Goal: Information Seeking & Learning: Compare options

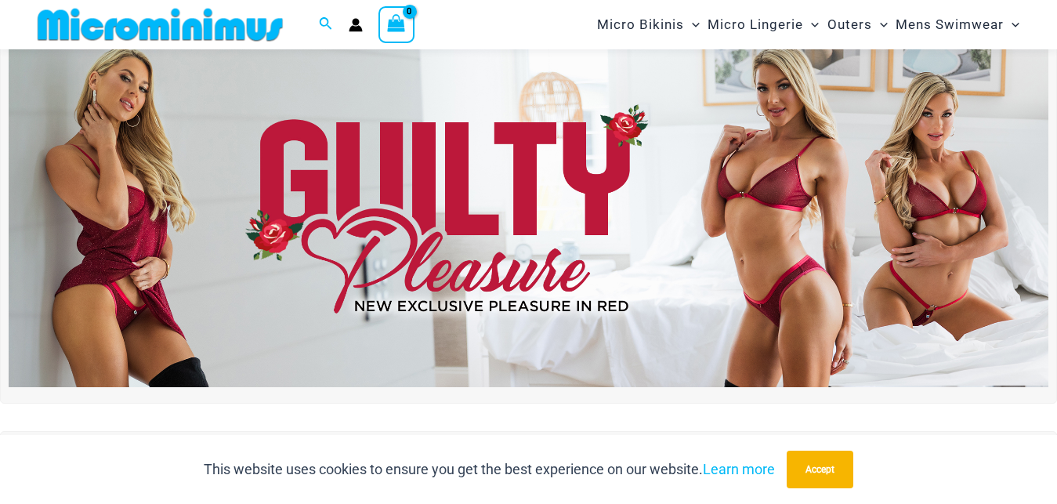
scroll to position [197, 0]
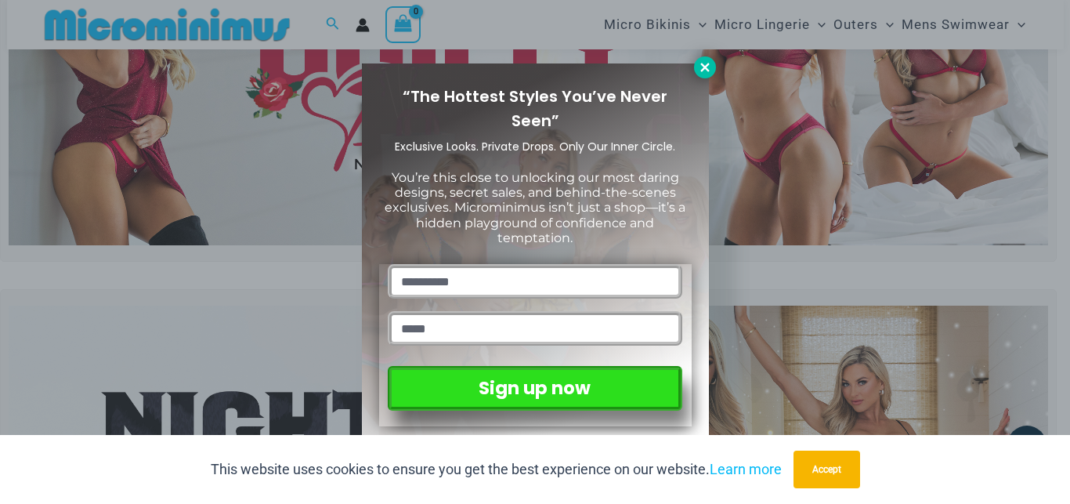
click at [707, 71] on icon at bounding box center [705, 67] width 14 height 14
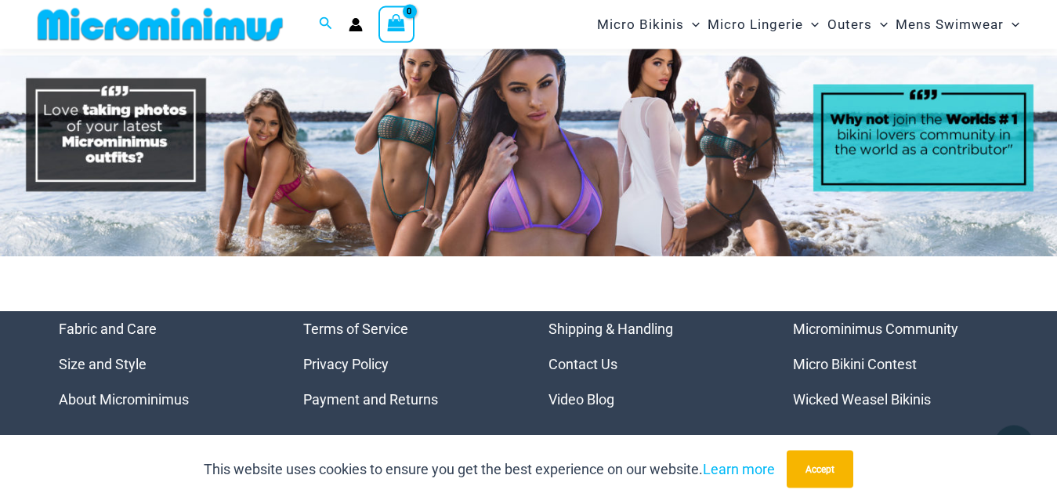
scroll to position [7267, 0]
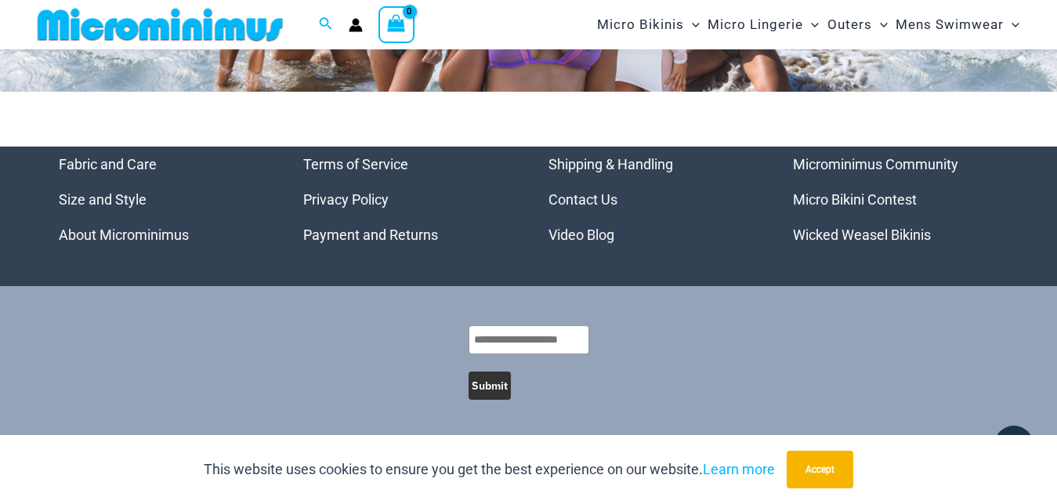
drag, startPoint x: 1062, startPoint y: 492, endPoint x: 1062, endPoint y: 467, distance: 25.1
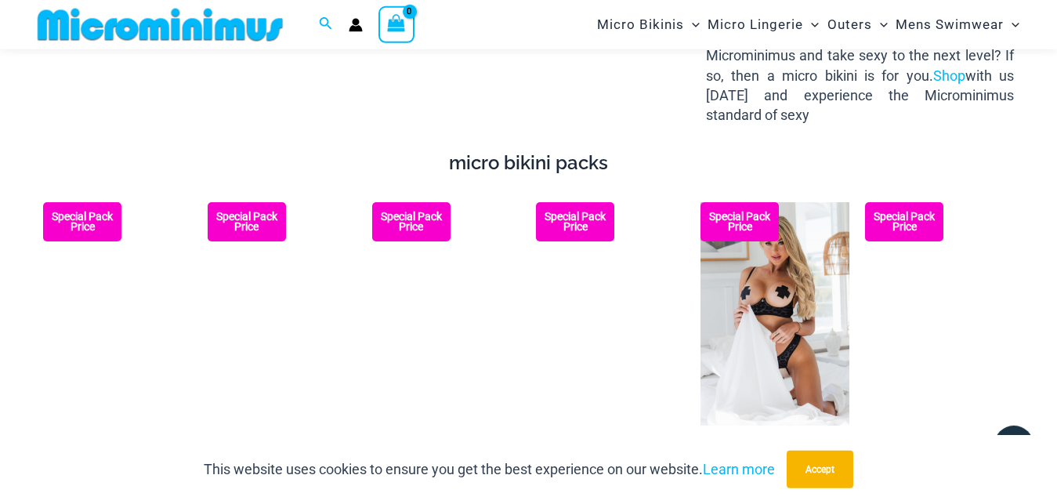
scroll to position [2465, 0]
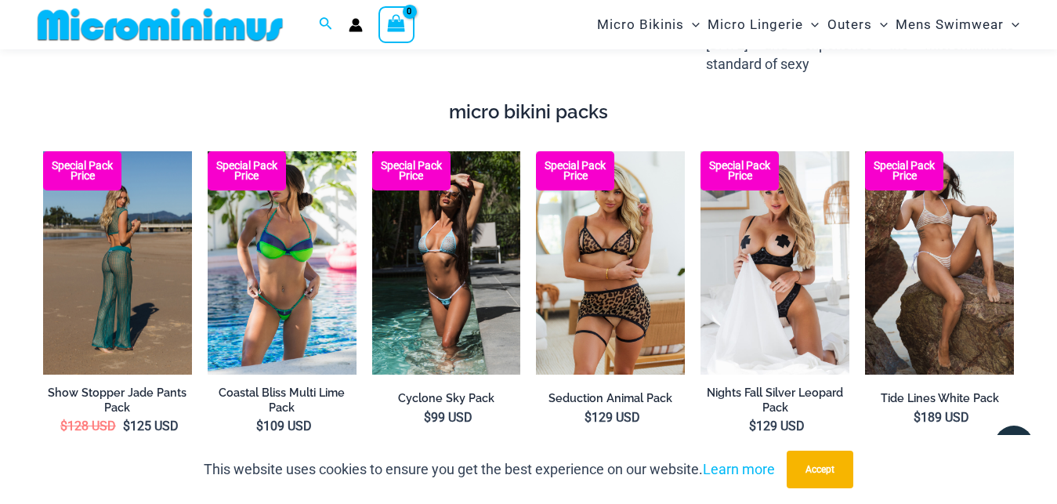
click at [114, 234] on img at bounding box center [117, 262] width 149 height 223
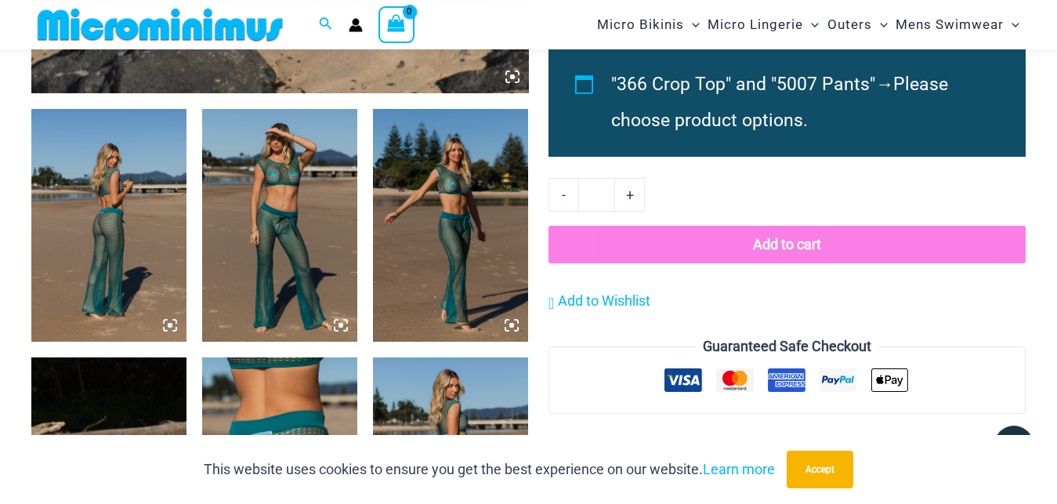
scroll to position [787, 0]
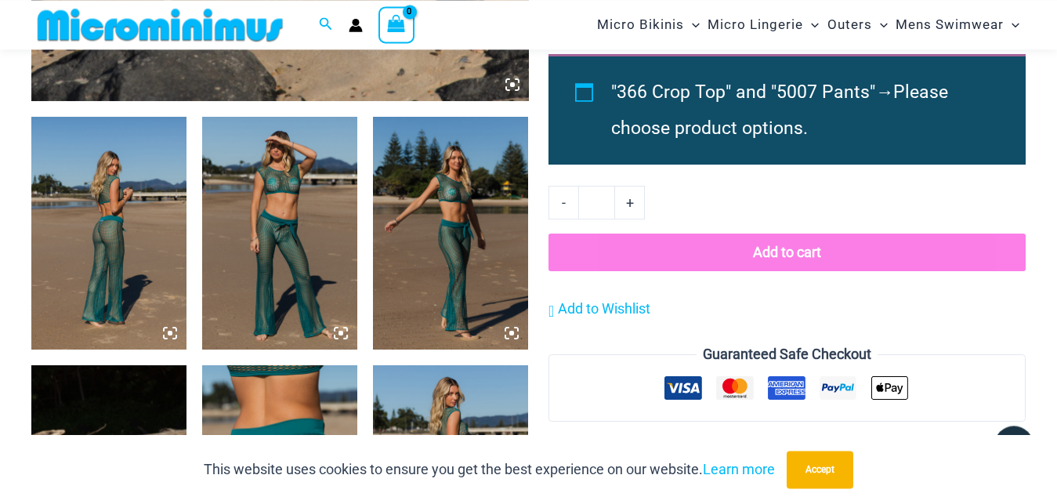
click at [272, 215] on img at bounding box center [279, 233] width 155 height 233
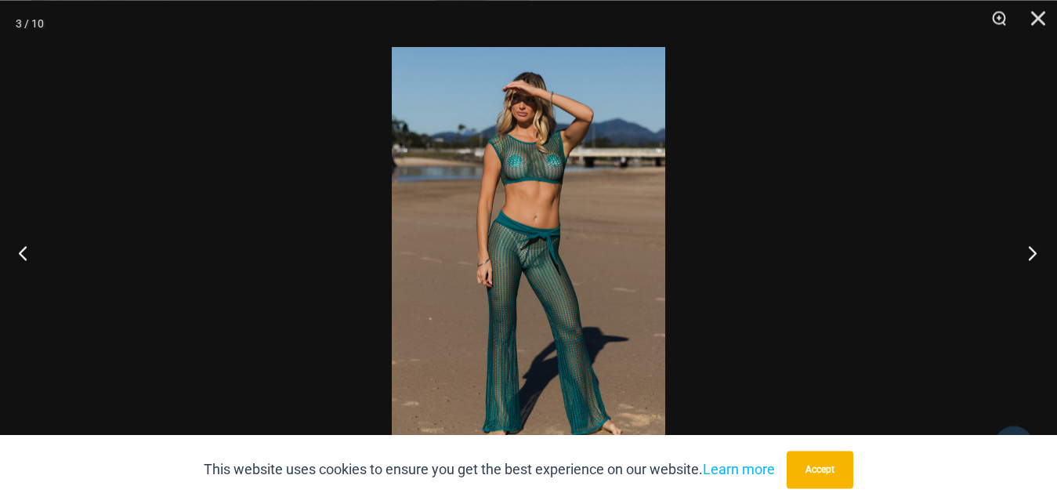
click at [1036, 255] on button "Next" at bounding box center [1027, 252] width 59 height 78
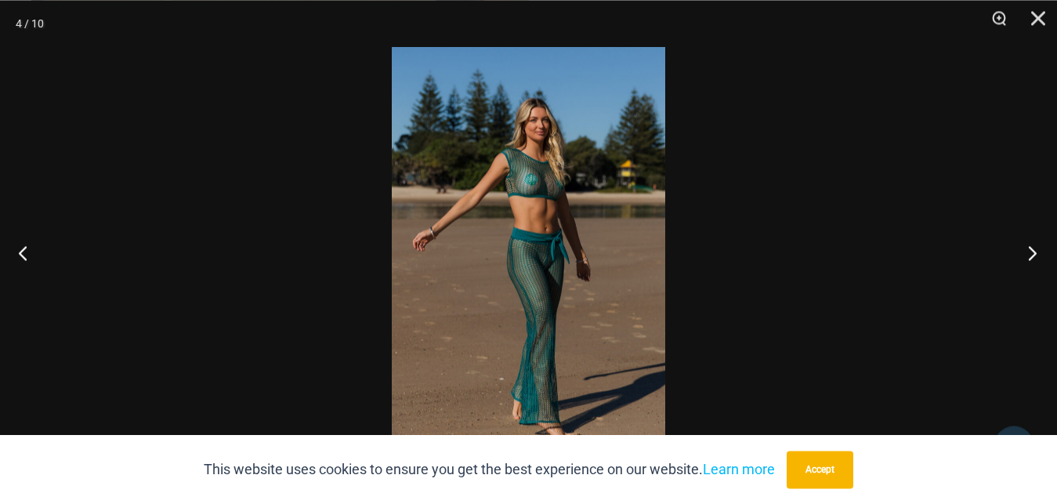
click at [1036, 255] on button "Next" at bounding box center [1027, 252] width 59 height 78
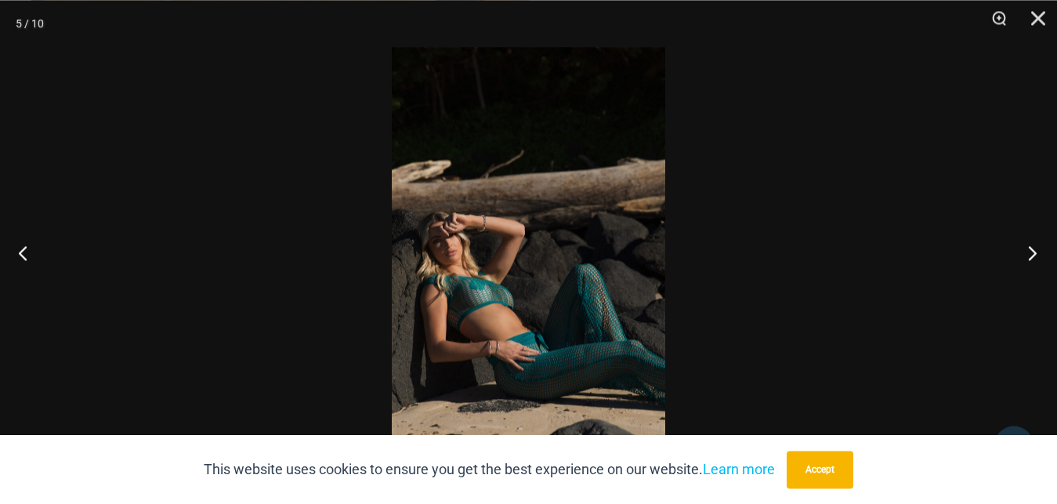
click at [1036, 255] on button "Next" at bounding box center [1027, 252] width 59 height 78
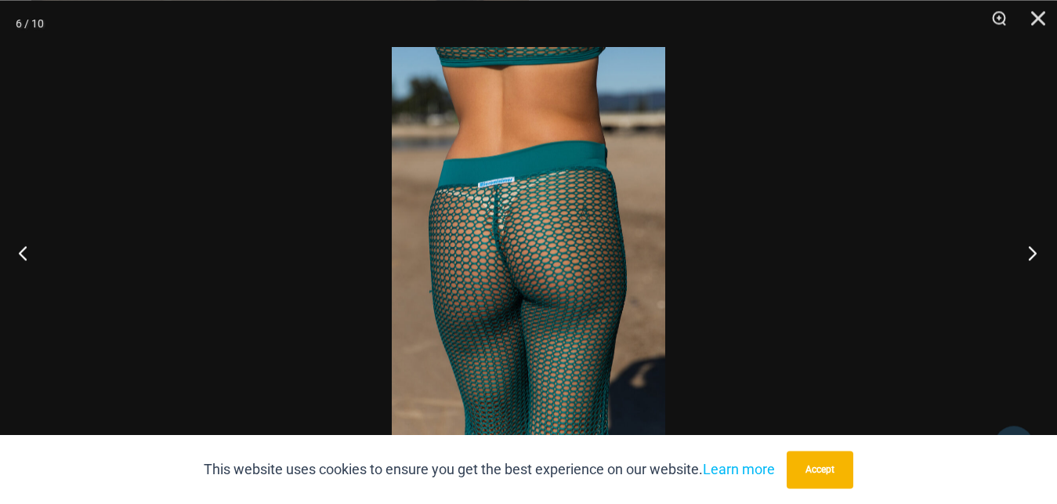
click at [1036, 255] on button "Next" at bounding box center [1027, 252] width 59 height 78
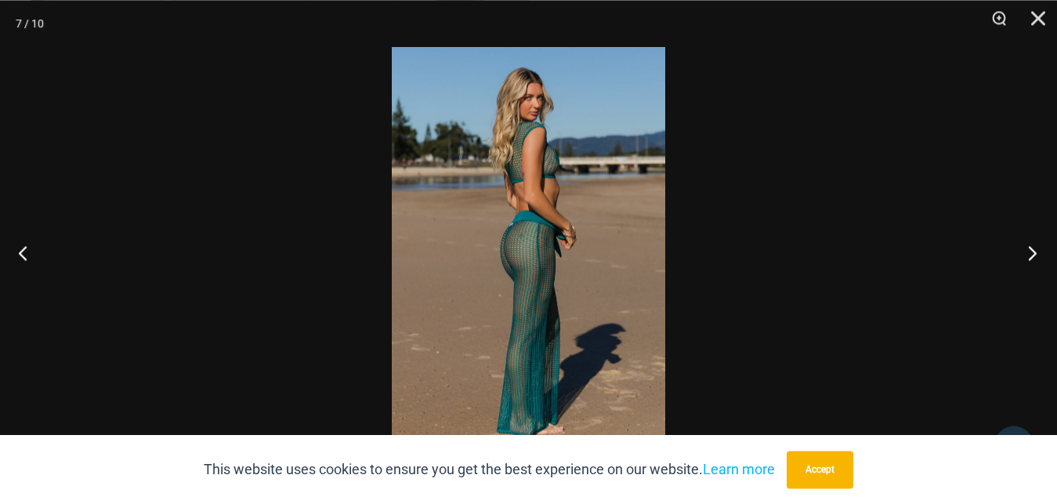
click at [1036, 255] on button "Next" at bounding box center [1027, 252] width 59 height 78
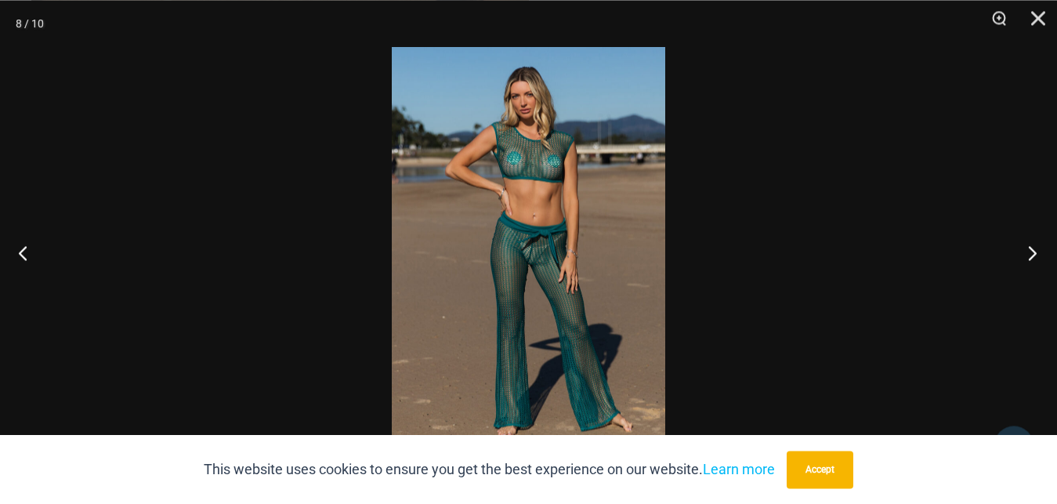
click at [1036, 255] on button "Next" at bounding box center [1027, 252] width 59 height 78
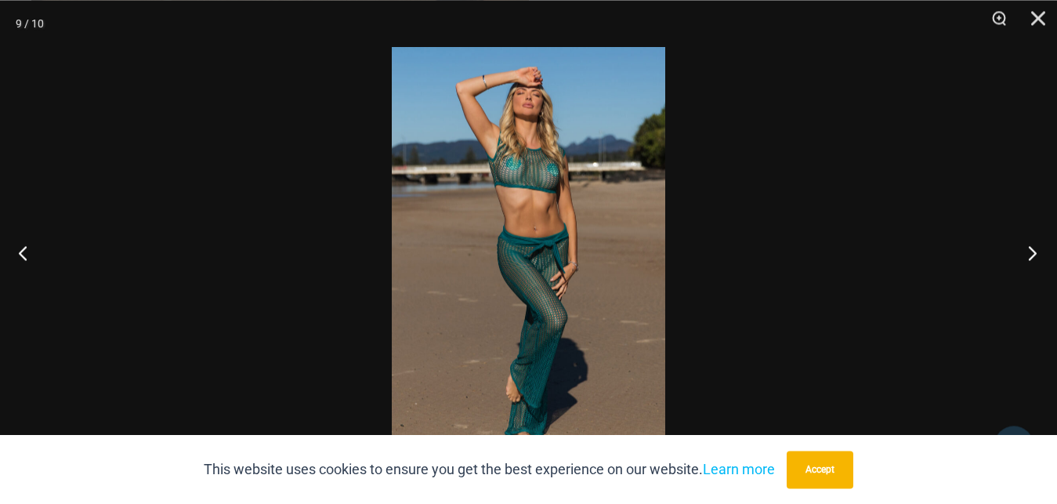
click at [1036, 255] on button "Next" at bounding box center [1027, 252] width 59 height 78
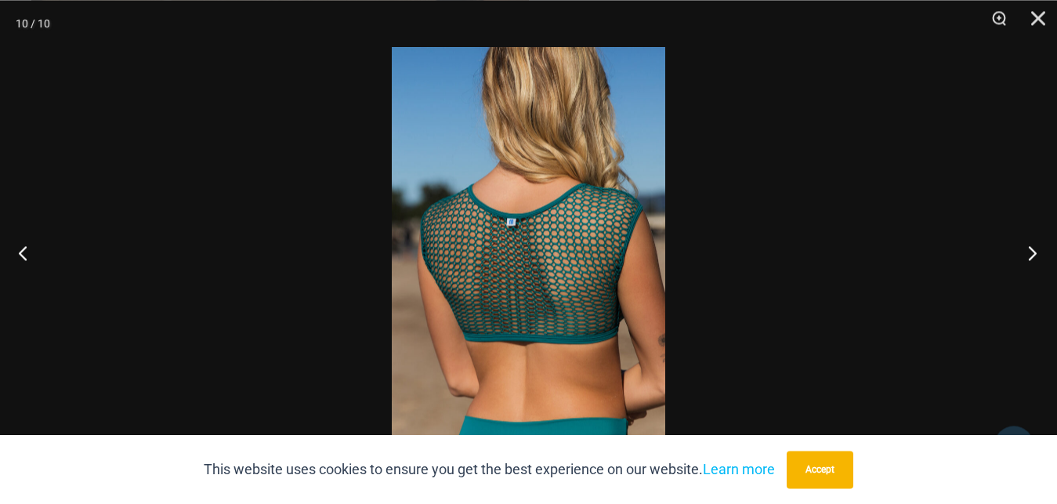
click at [1036, 255] on button "Next" at bounding box center [1027, 252] width 59 height 78
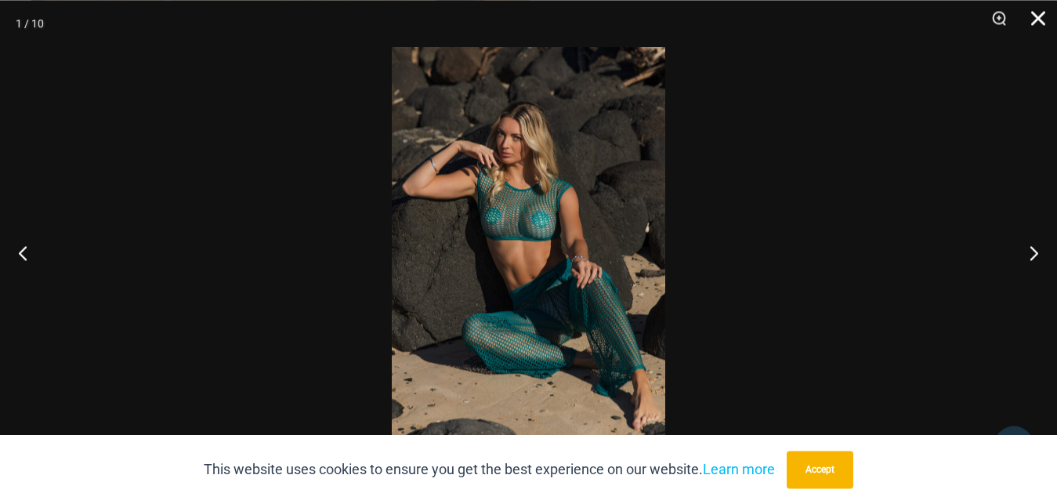
click at [1038, 13] on button "Close" at bounding box center [1032, 23] width 39 height 47
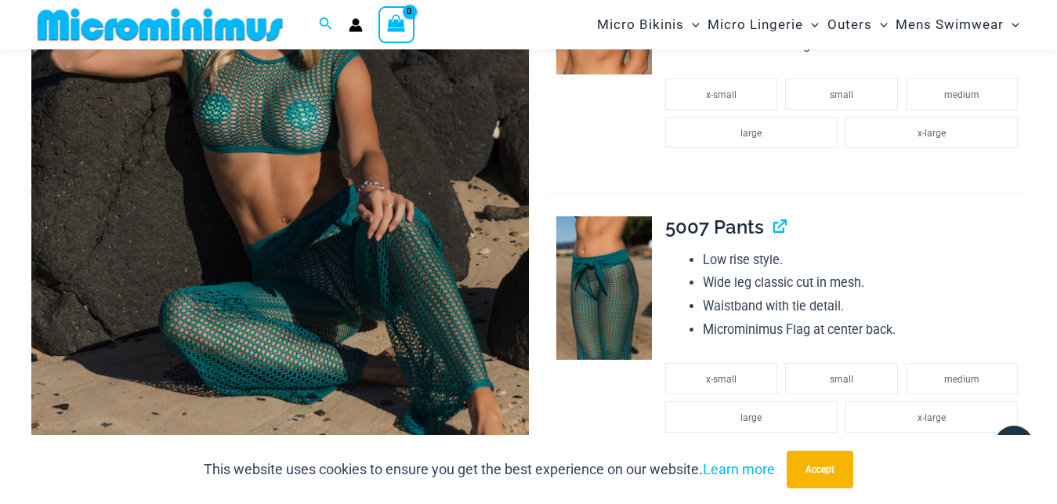
scroll to position [0, 0]
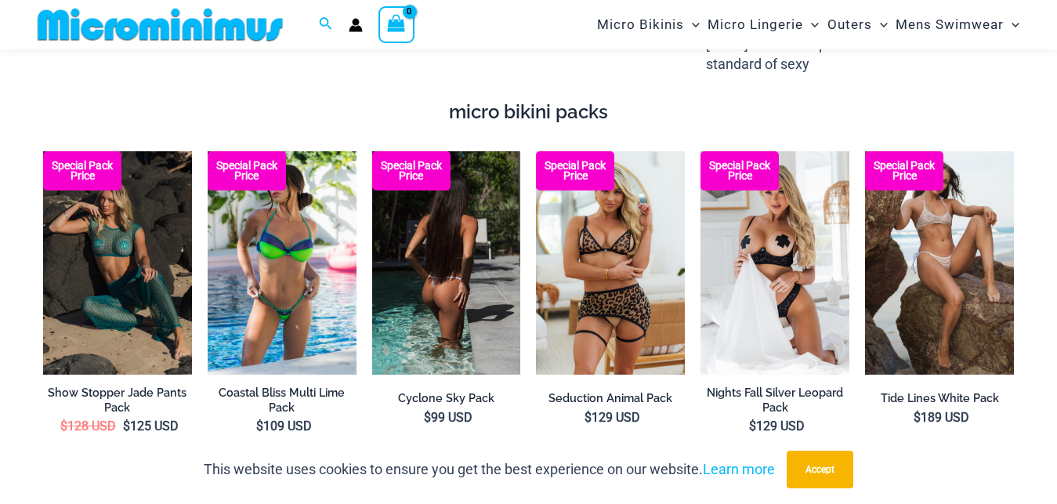
scroll to position [2465, 0]
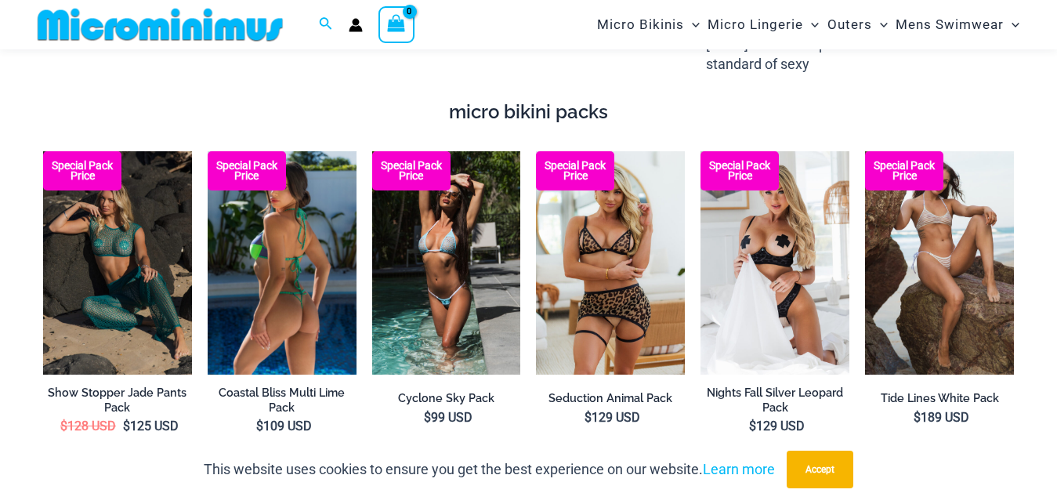
click at [280, 251] on img at bounding box center [282, 262] width 149 height 223
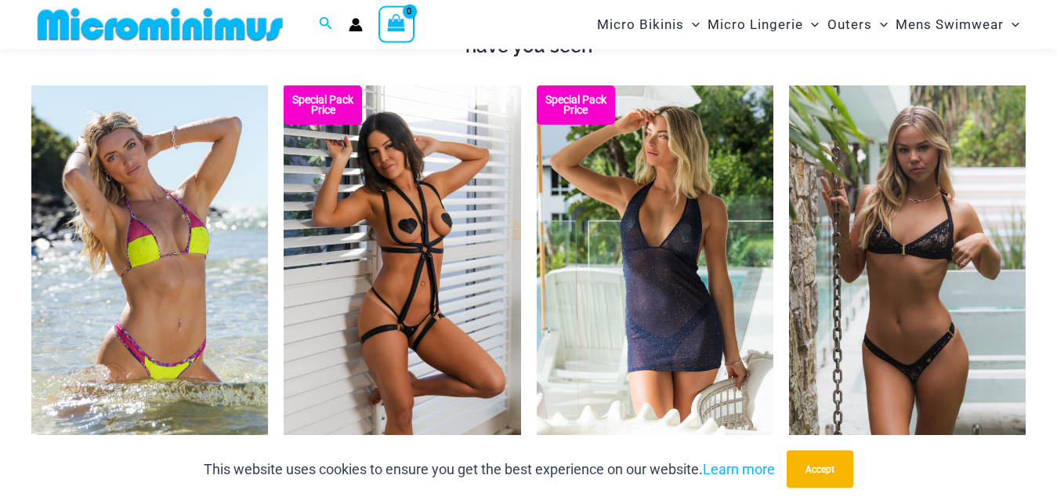
scroll to position [1617, 0]
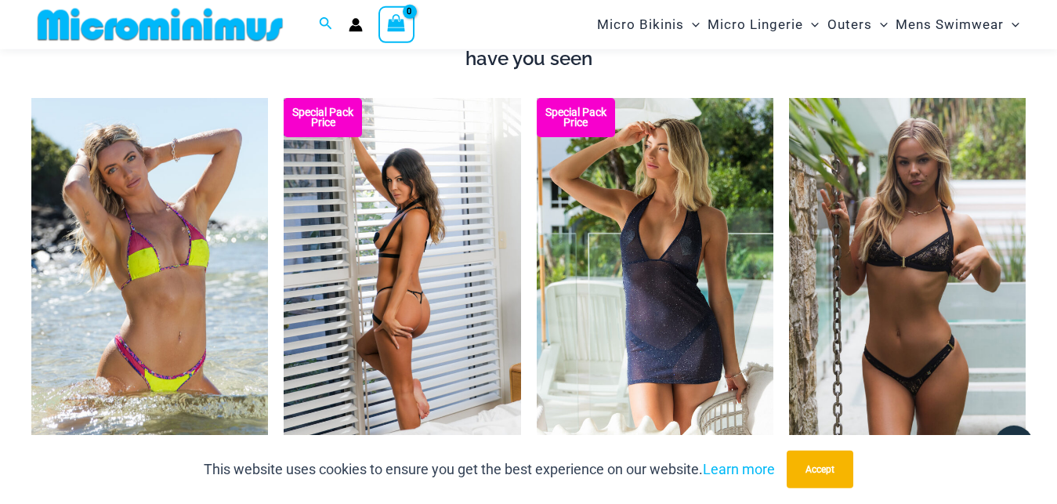
click at [411, 248] on img at bounding box center [402, 275] width 237 height 355
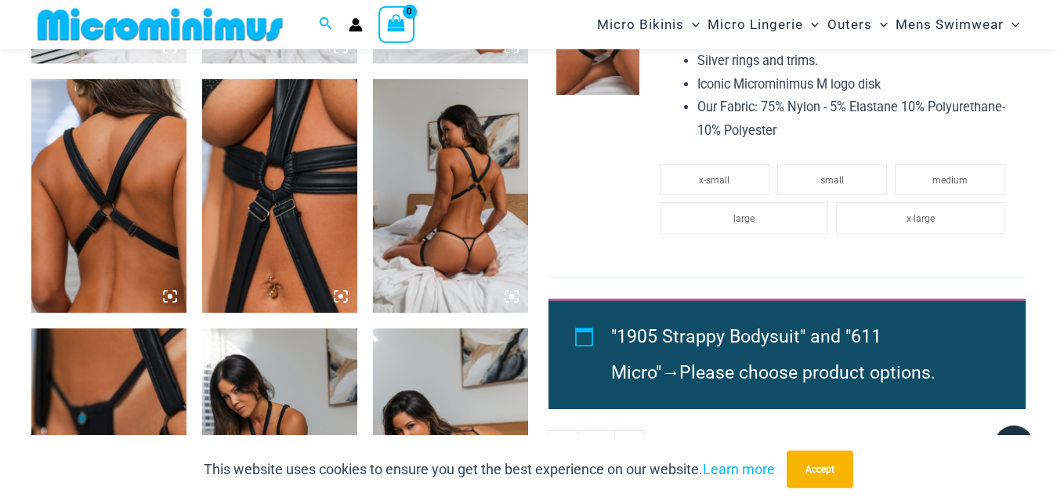
scroll to position [1065, 0]
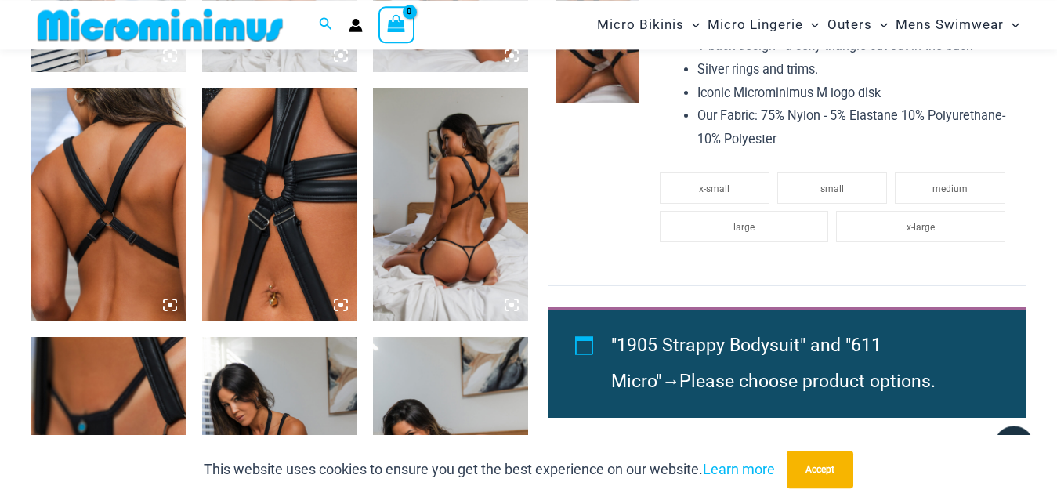
click at [287, 218] on img at bounding box center [279, 204] width 155 height 233
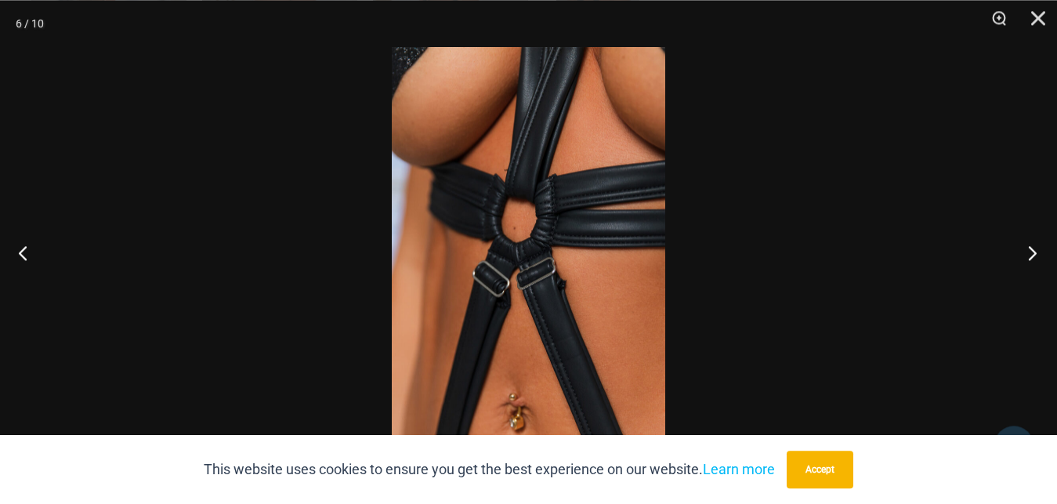
click at [1032, 257] on button "Next" at bounding box center [1027, 252] width 59 height 78
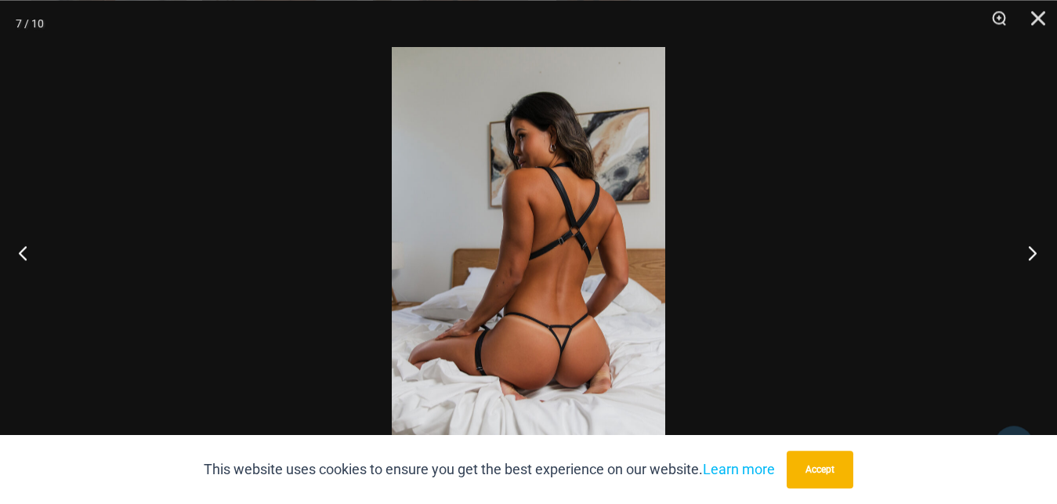
click at [1032, 257] on button "Next" at bounding box center [1027, 252] width 59 height 78
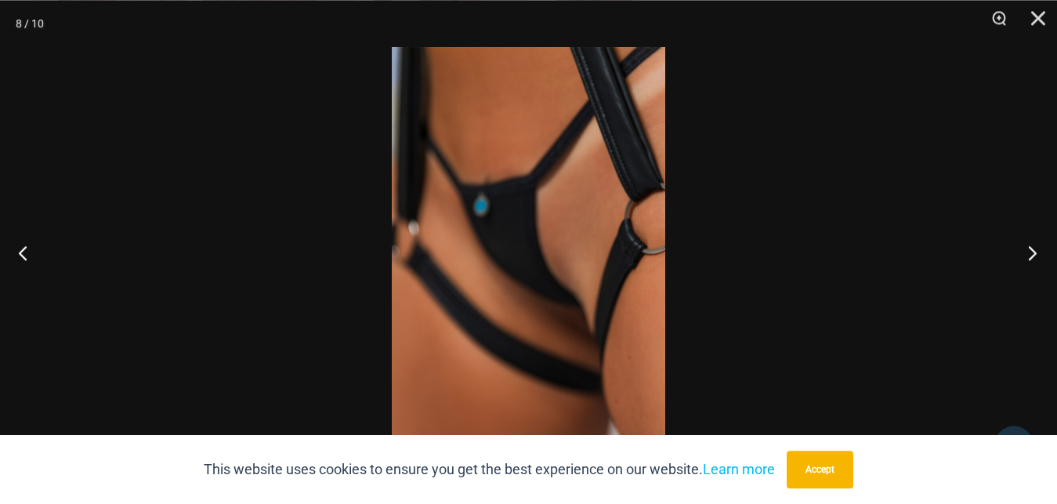
click at [1032, 257] on button "Next" at bounding box center [1027, 252] width 59 height 78
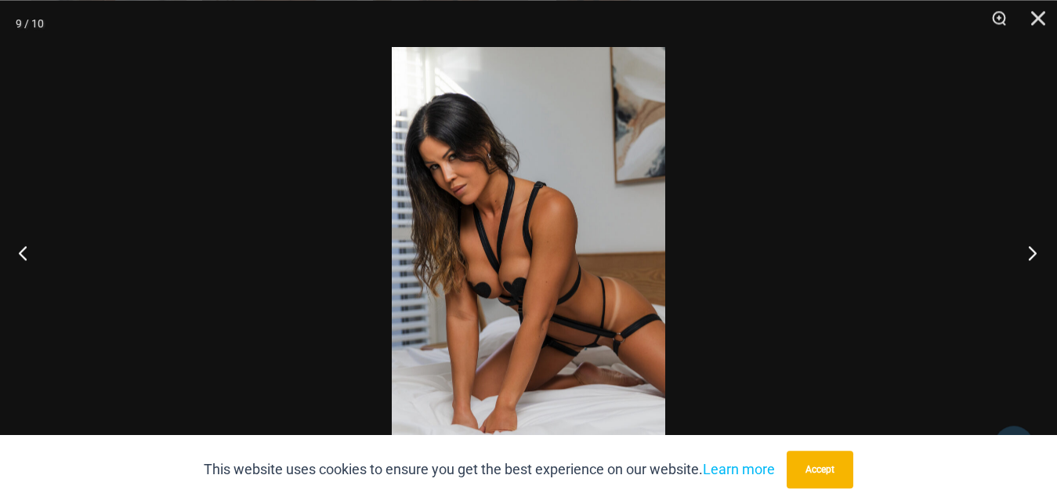
click at [1032, 257] on button "Next" at bounding box center [1027, 252] width 59 height 78
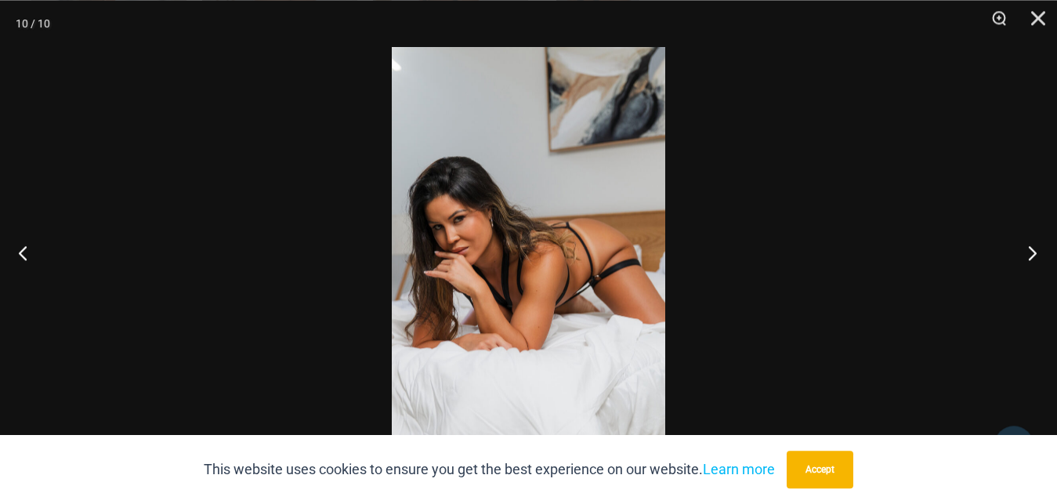
click at [1032, 256] on button "Next" at bounding box center [1027, 252] width 59 height 78
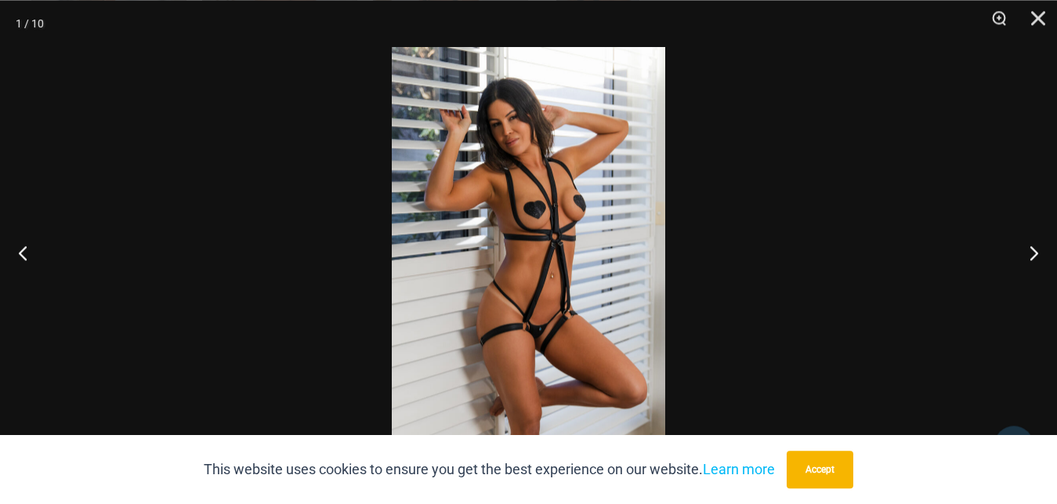
click at [555, 284] on img at bounding box center [528, 252] width 273 height 410
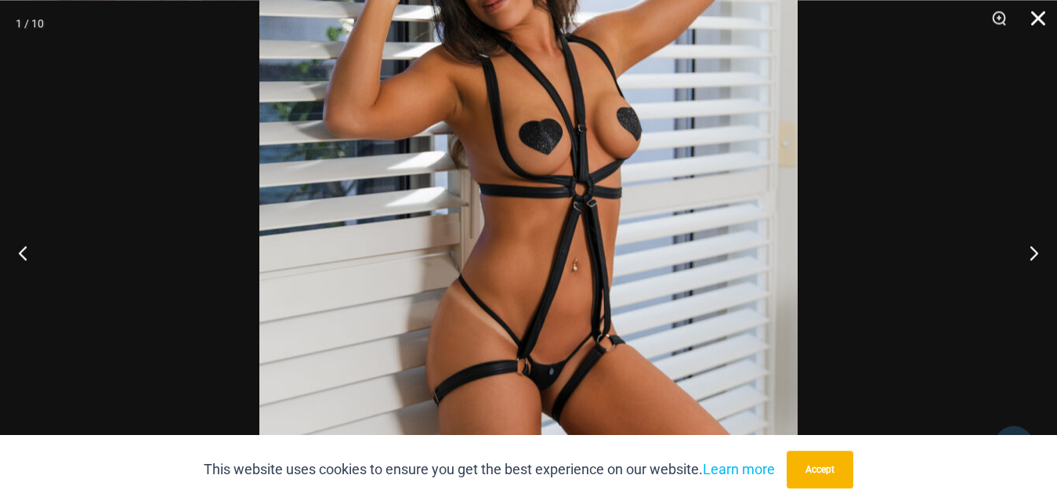
click at [1036, 16] on button "Close" at bounding box center [1032, 23] width 39 height 47
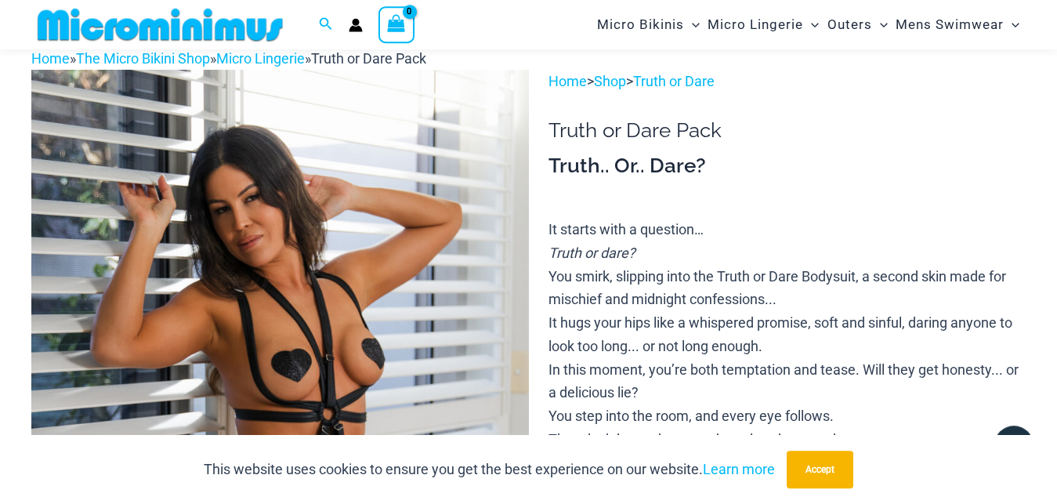
scroll to position [0, 0]
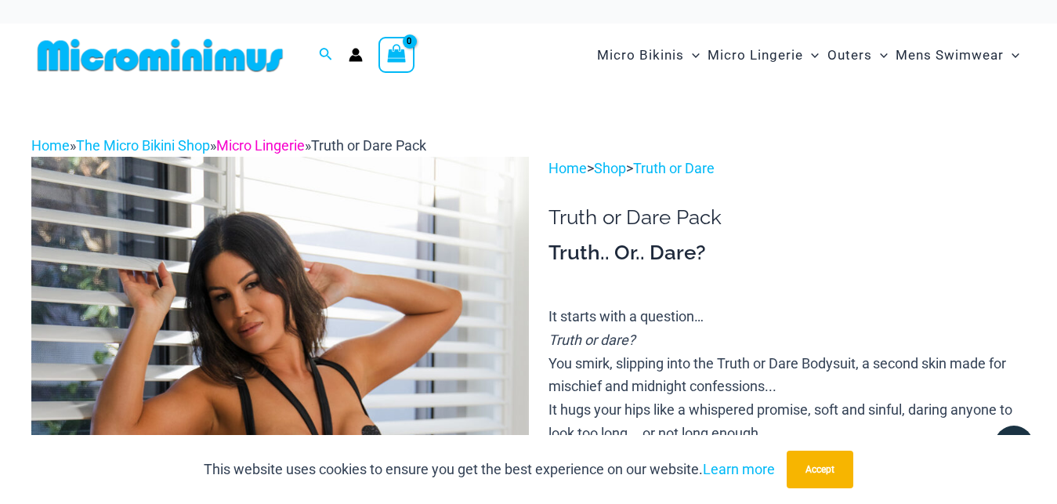
click at [289, 147] on link "Micro Lingerie" at bounding box center [260, 145] width 89 height 16
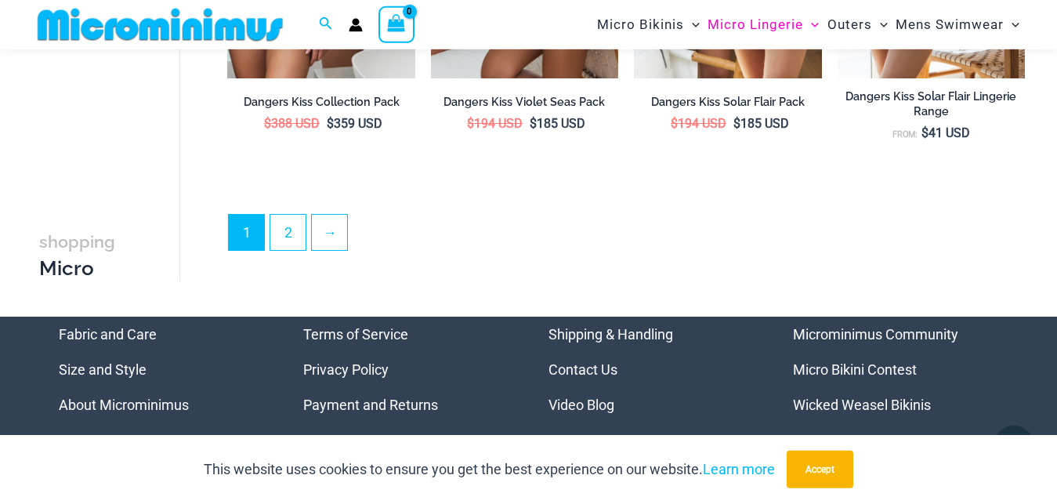
scroll to position [3568, 0]
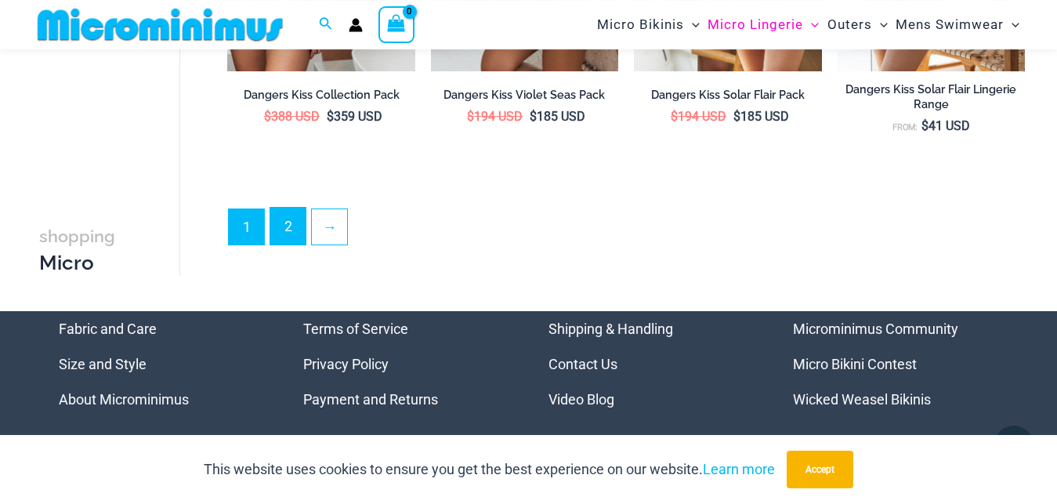
click at [287, 221] on link "2" at bounding box center [287, 226] width 35 height 37
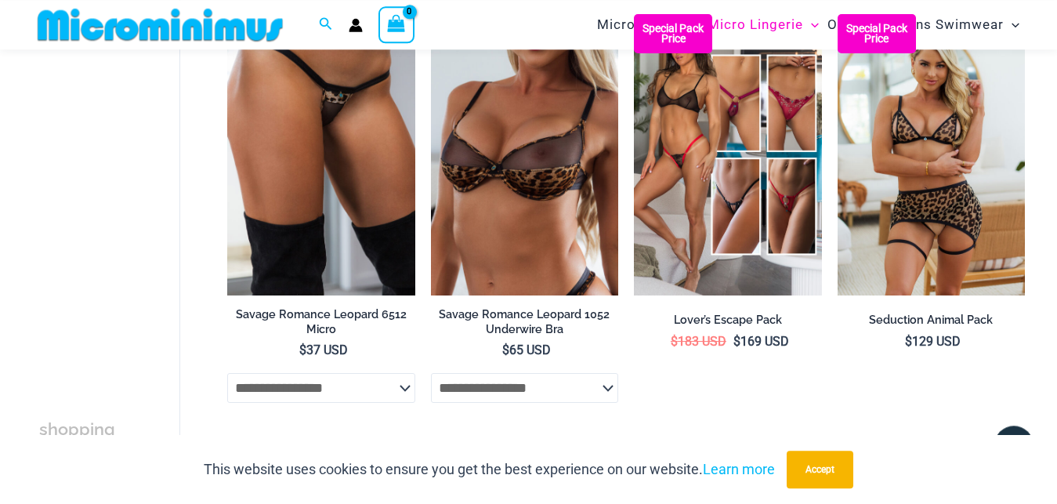
scroll to position [3212, 0]
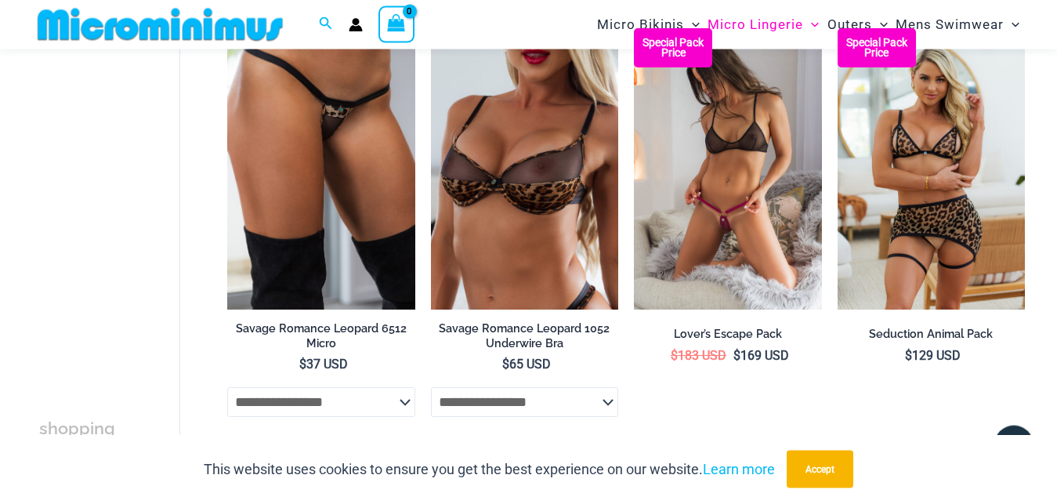
click at [732, 191] on img at bounding box center [727, 168] width 187 height 281
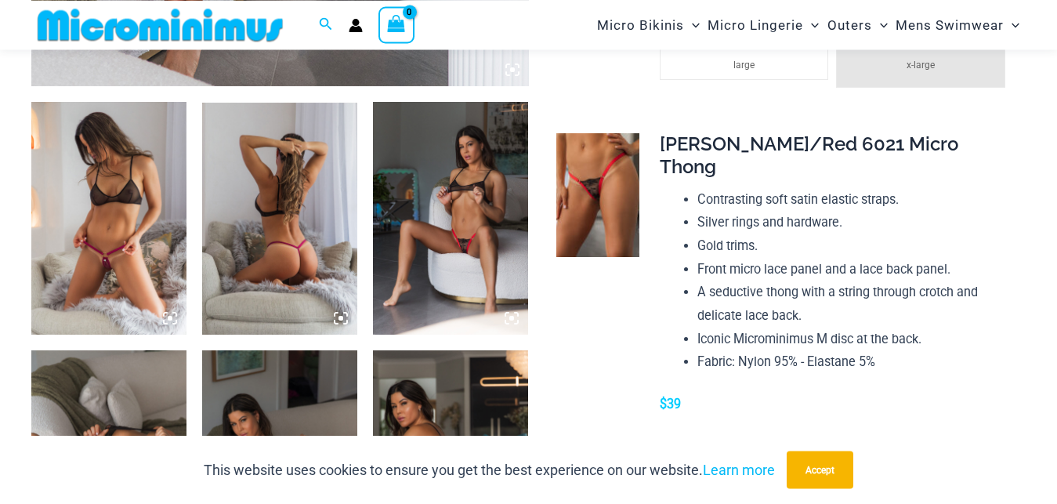
scroll to position [834, 0]
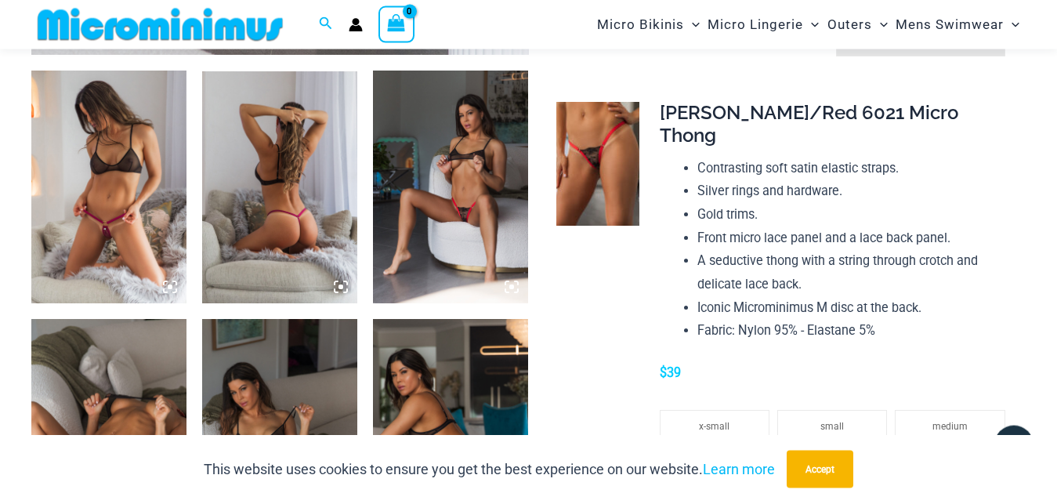
click at [466, 169] on img at bounding box center [450, 187] width 155 height 233
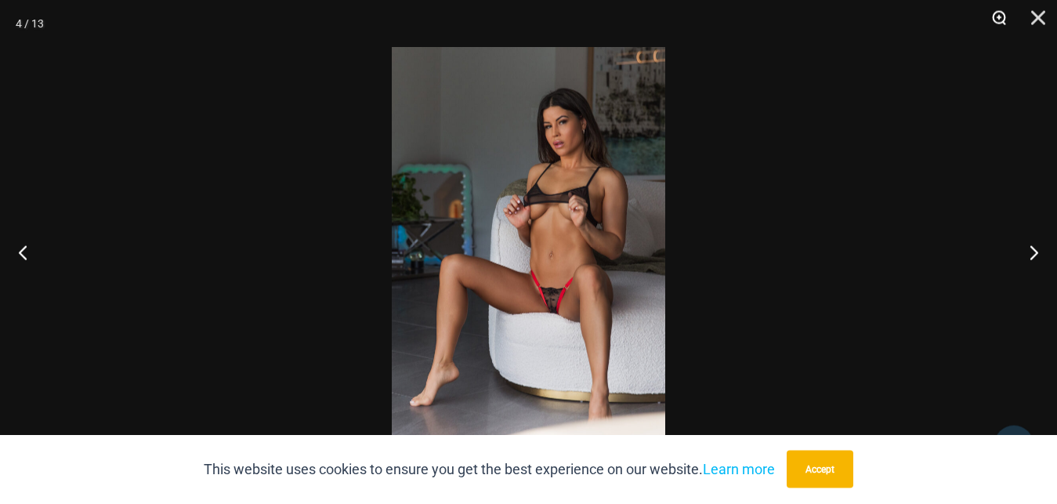
click at [1000, 16] on button "Zoom" at bounding box center [993, 23] width 39 height 47
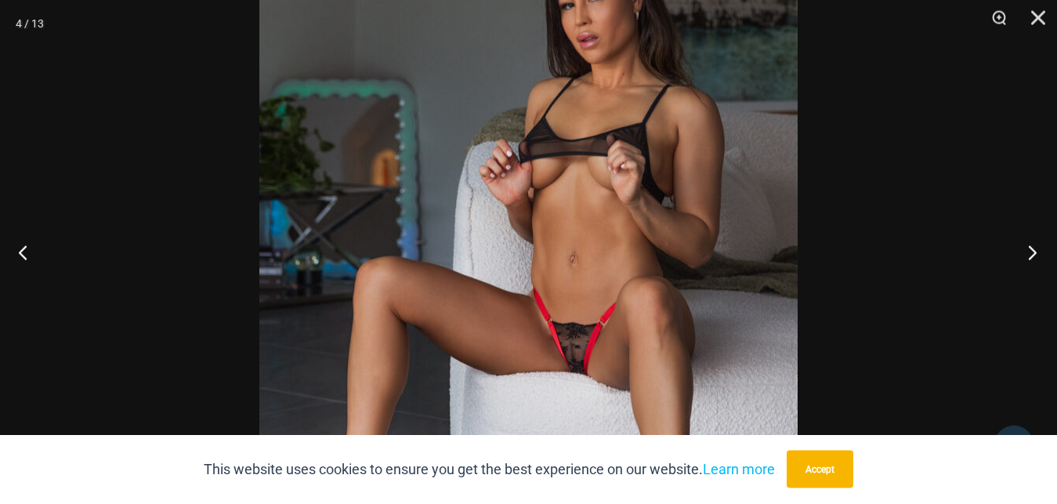
click at [1031, 248] on button "Next" at bounding box center [1027, 252] width 59 height 78
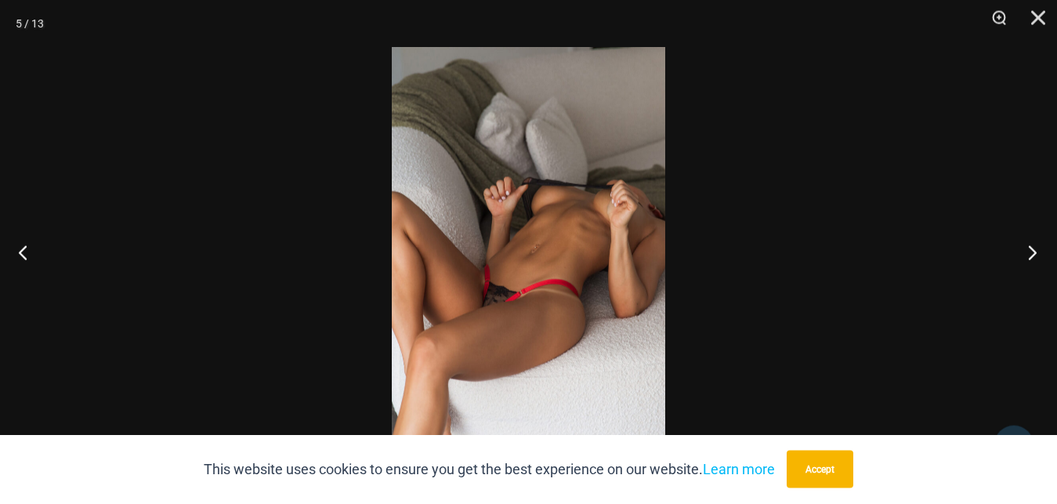
click at [1031, 248] on button "Next" at bounding box center [1027, 252] width 59 height 78
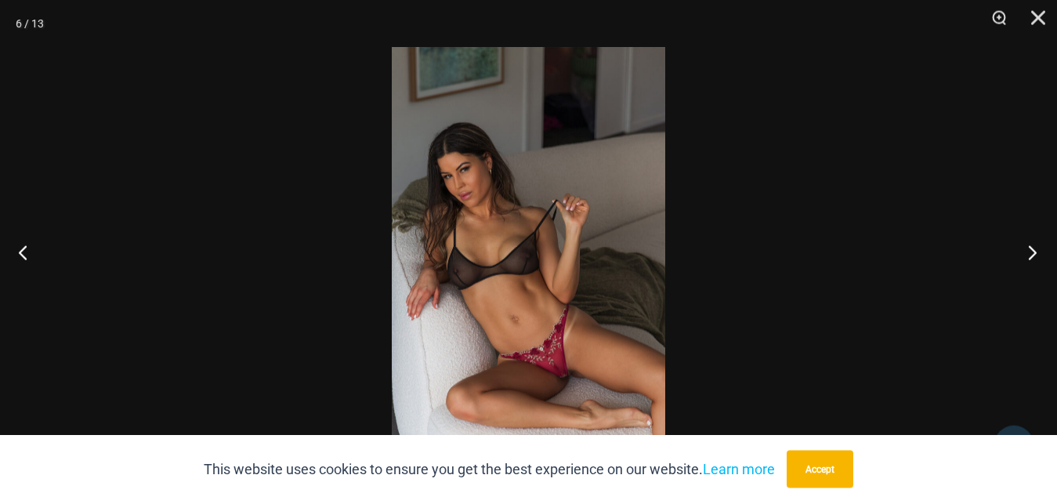
click at [1031, 248] on button "Next" at bounding box center [1027, 252] width 59 height 78
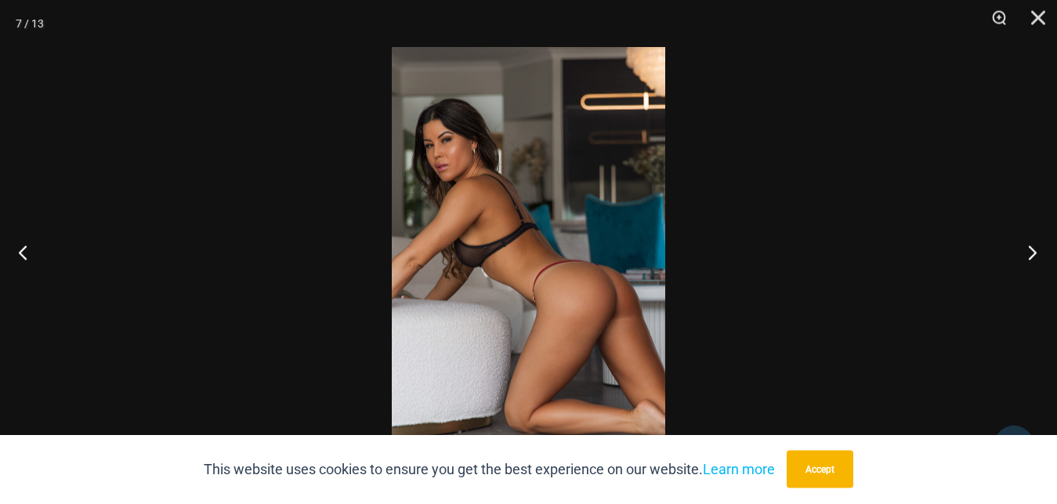
click at [1031, 248] on button "Next" at bounding box center [1027, 252] width 59 height 78
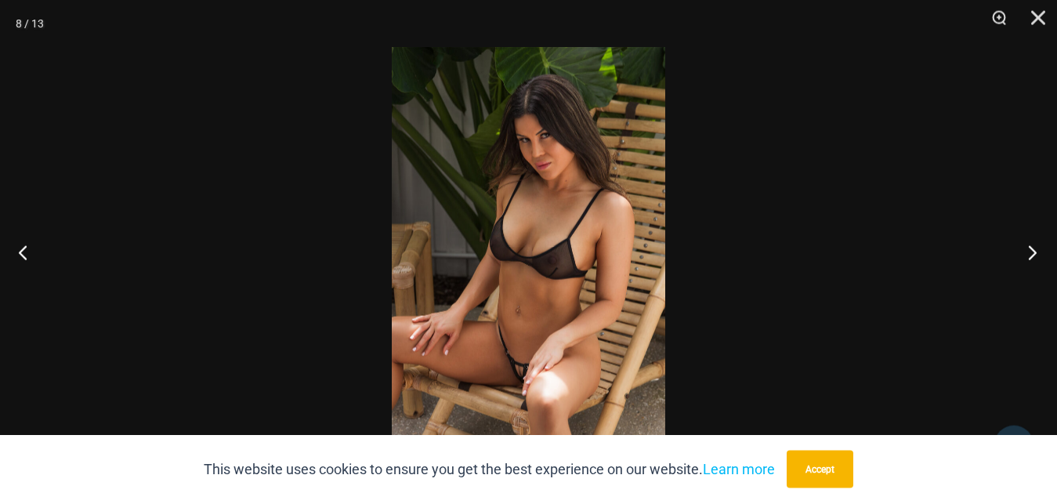
click at [1031, 248] on button "Next" at bounding box center [1027, 252] width 59 height 78
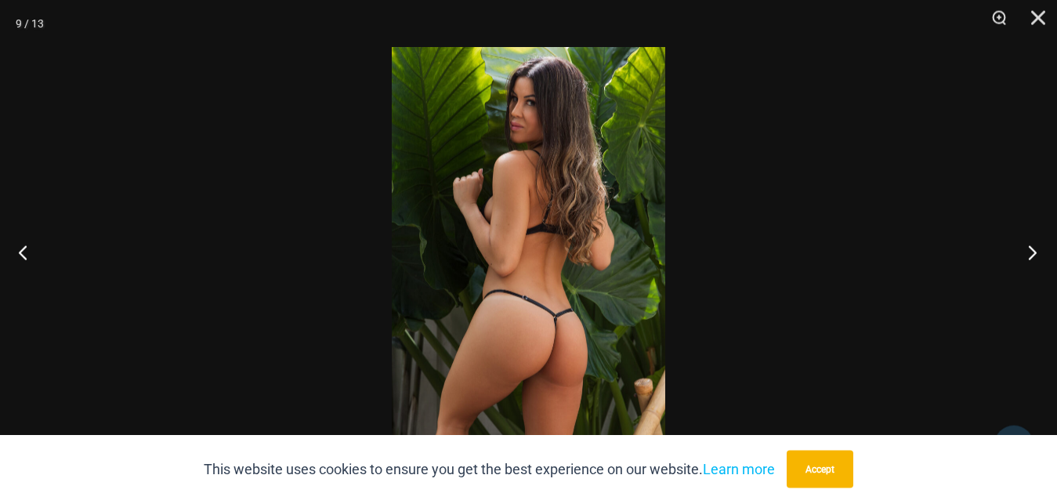
click at [1031, 248] on button "Next" at bounding box center [1027, 252] width 59 height 78
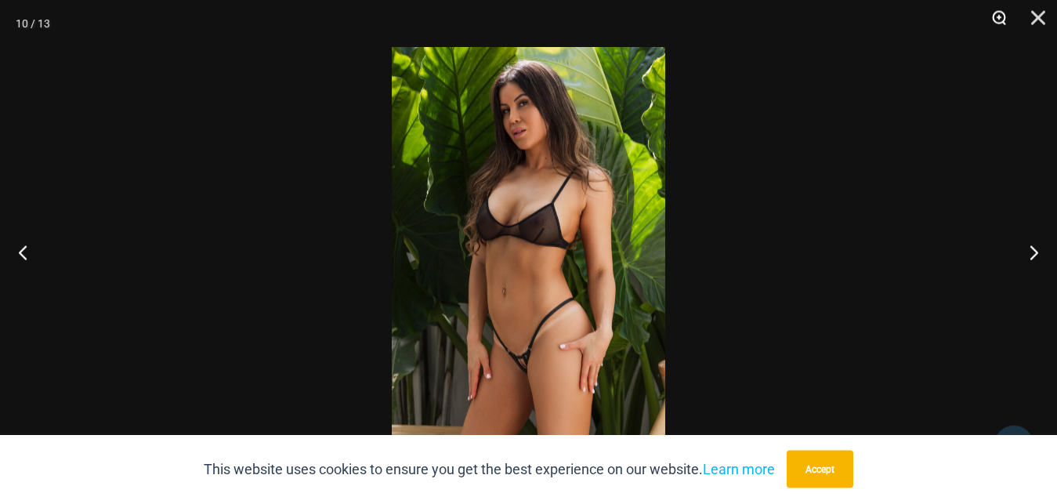
click at [1003, 17] on button "Zoom" at bounding box center [993, 23] width 39 height 47
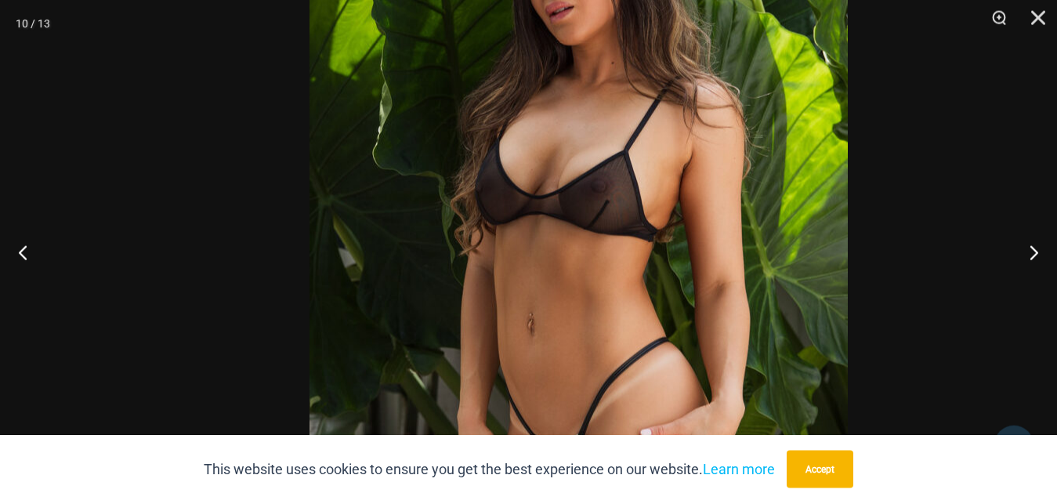
click at [822, 229] on img at bounding box center [578, 246] width 538 height 807
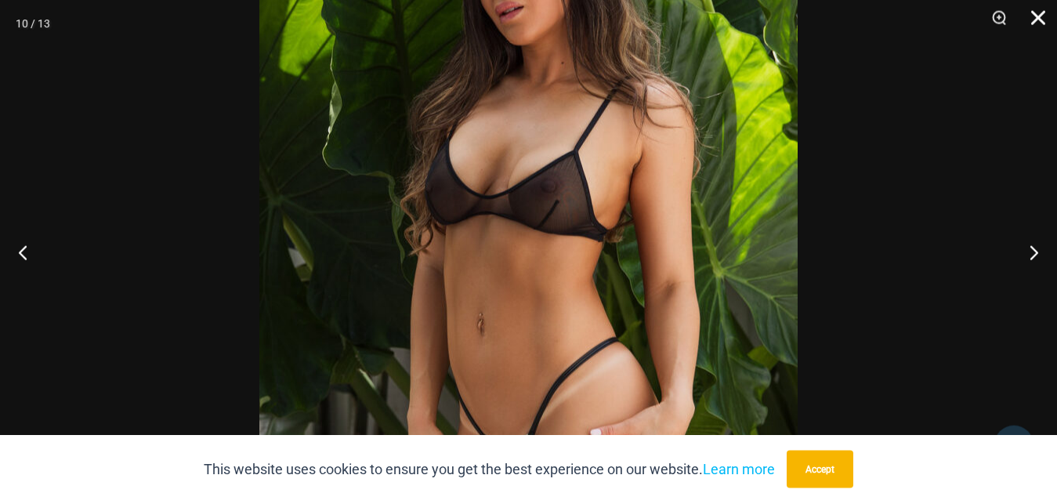
click at [1043, 14] on button "Close" at bounding box center [1032, 23] width 39 height 47
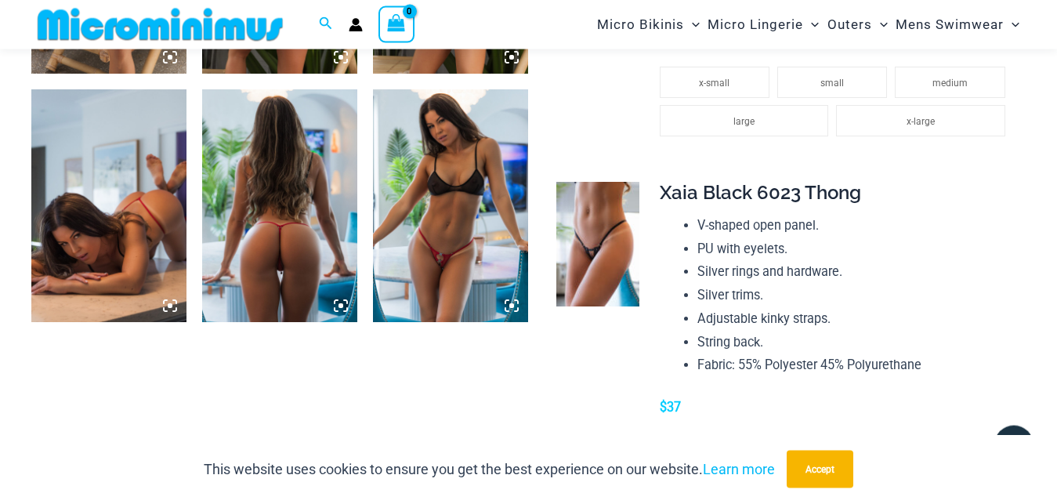
scroll to position [1507, 0]
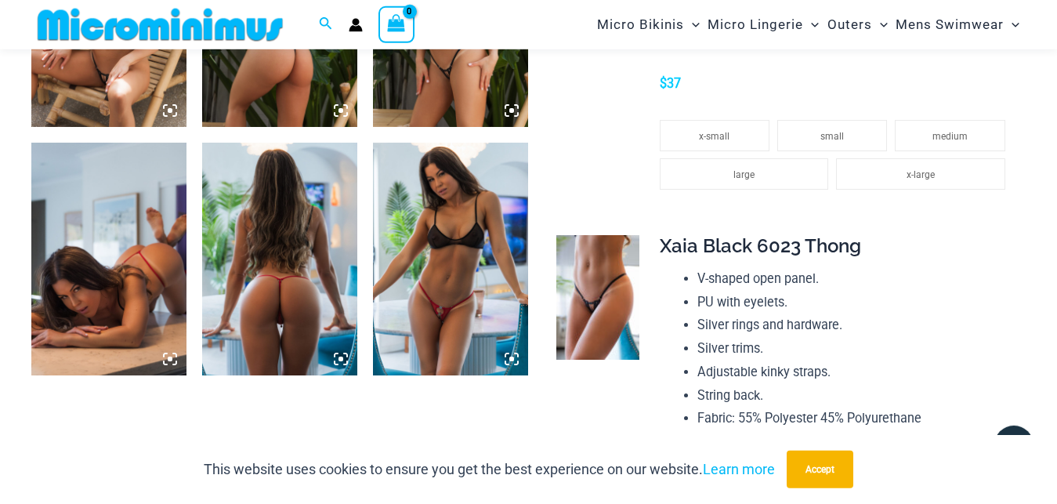
click at [443, 277] on img at bounding box center [450, 259] width 155 height 233
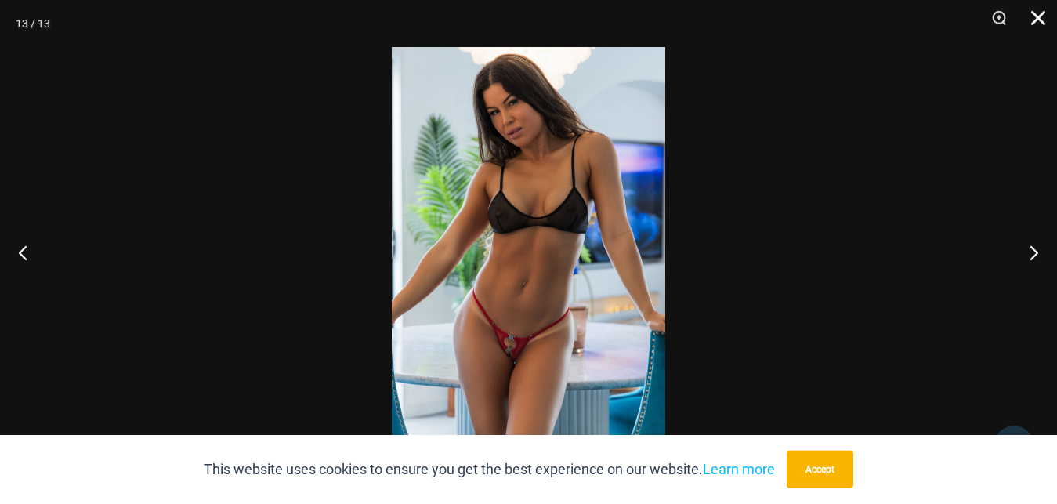
click at [1033, 18] on button "Close" at bounding box center [1032, 23] width 39 height 47
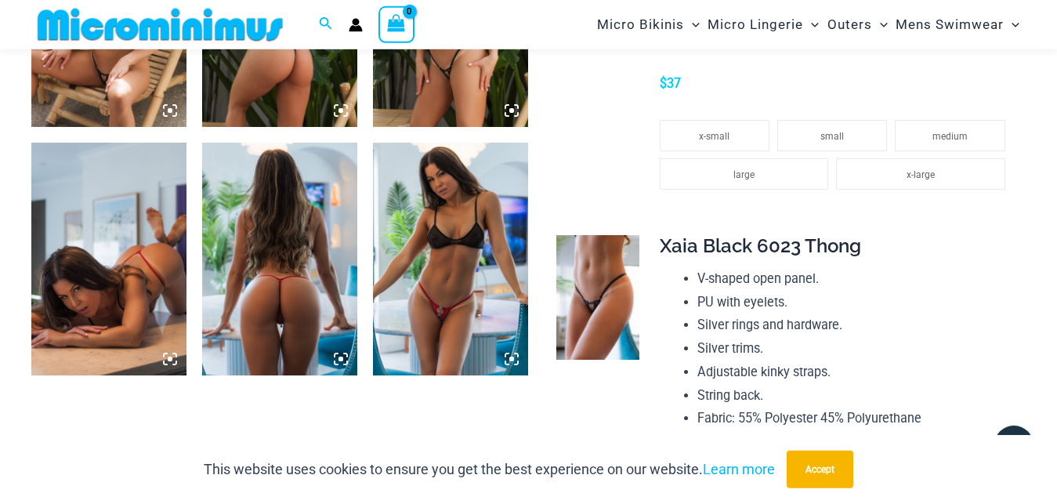
click at [461, 249] on img at bounding box center [450, 259] width 155 height 233
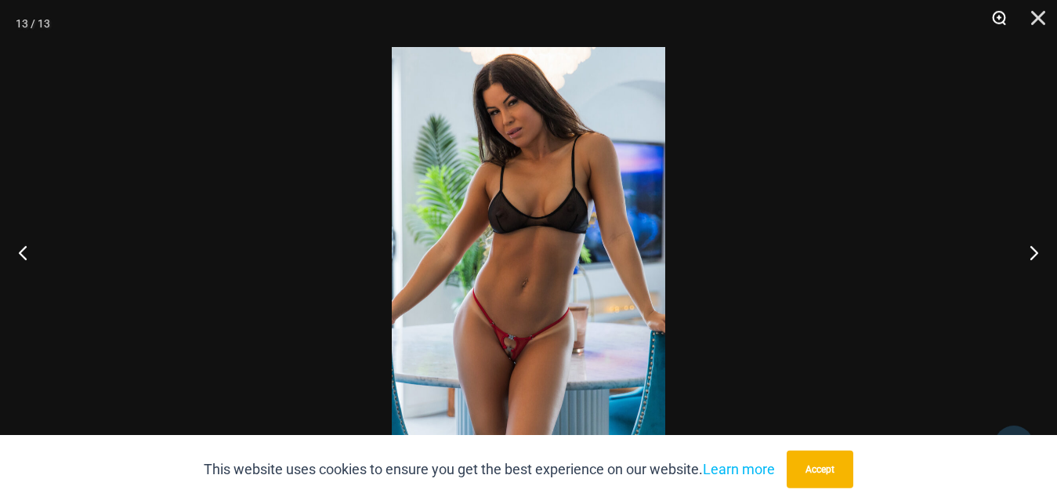
click at [1000, 10] on button "Zoom" at bounding box center [993, 23] width 39 height 47
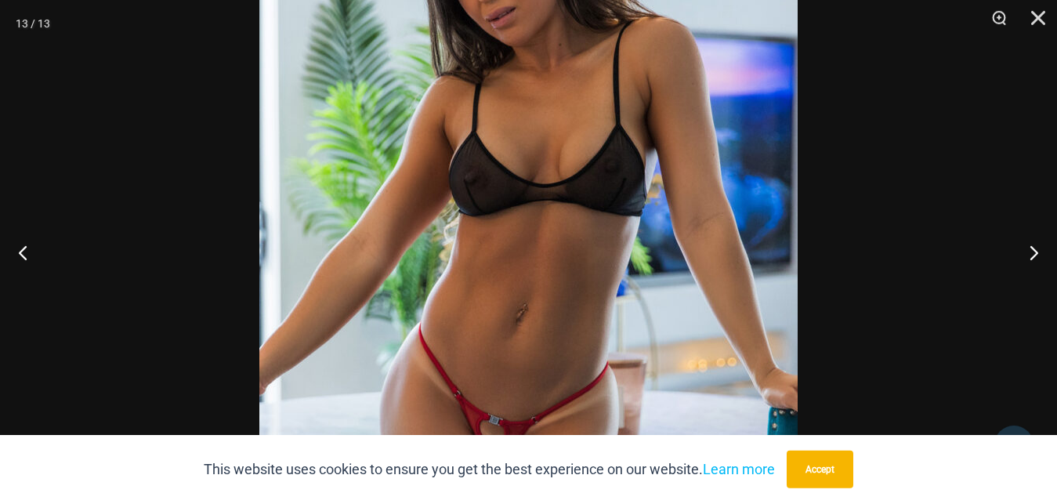
click at [638, 370] on img at bounding box center [528, 252] width 538 height 807
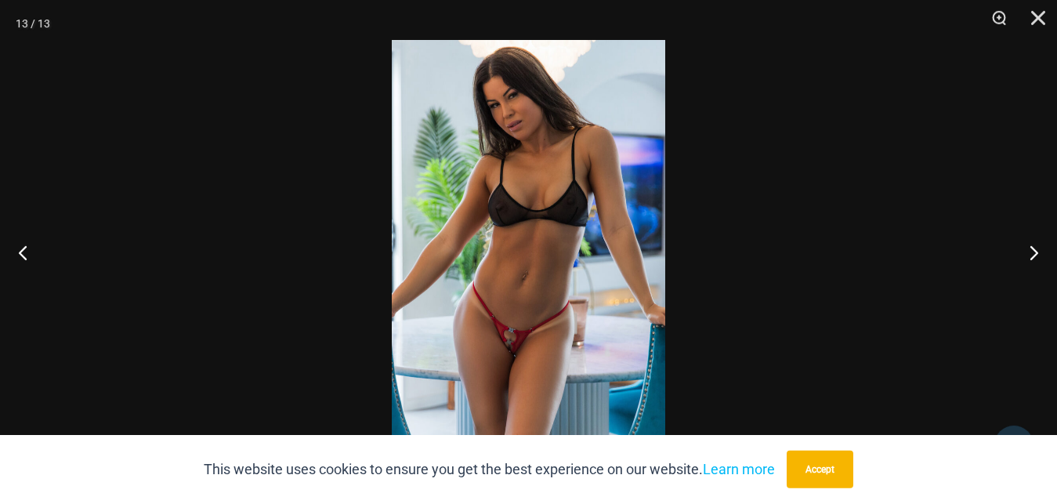
click at [646, 349] on img at bounding box center [528, 245] width 273 height 410
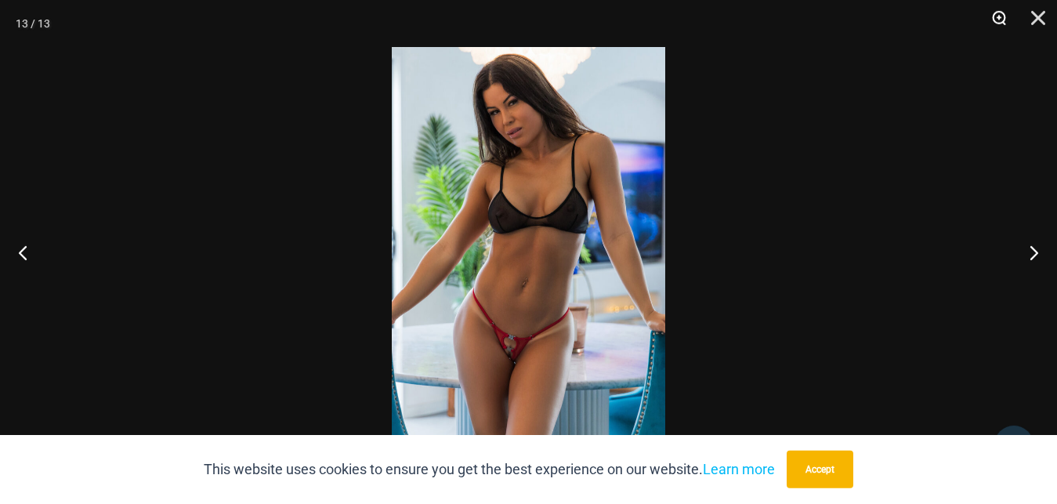
click at [997, 15] on button "Zoom" at bounding box center [993, 23] width 39 height 47
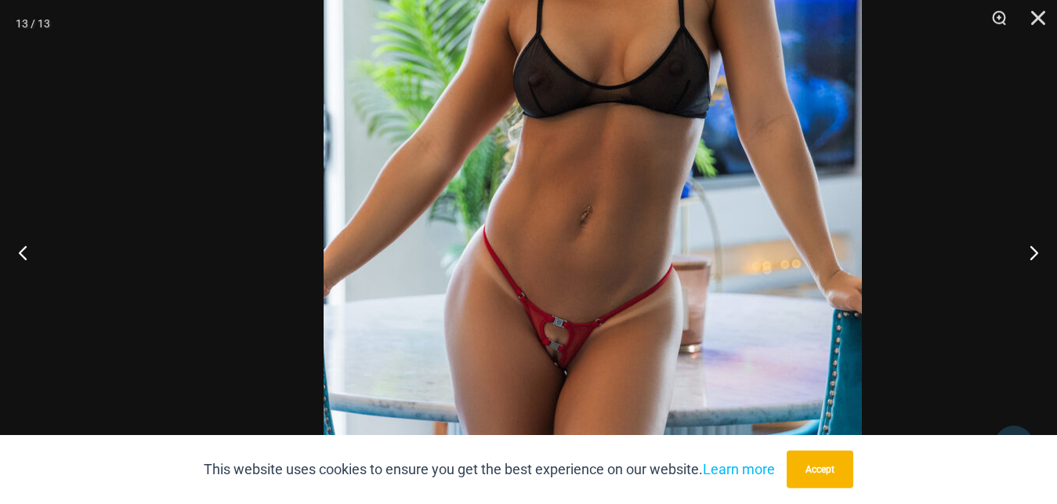
click at [747, 215] on img at bounding box center [593, 154] width 538 height 807
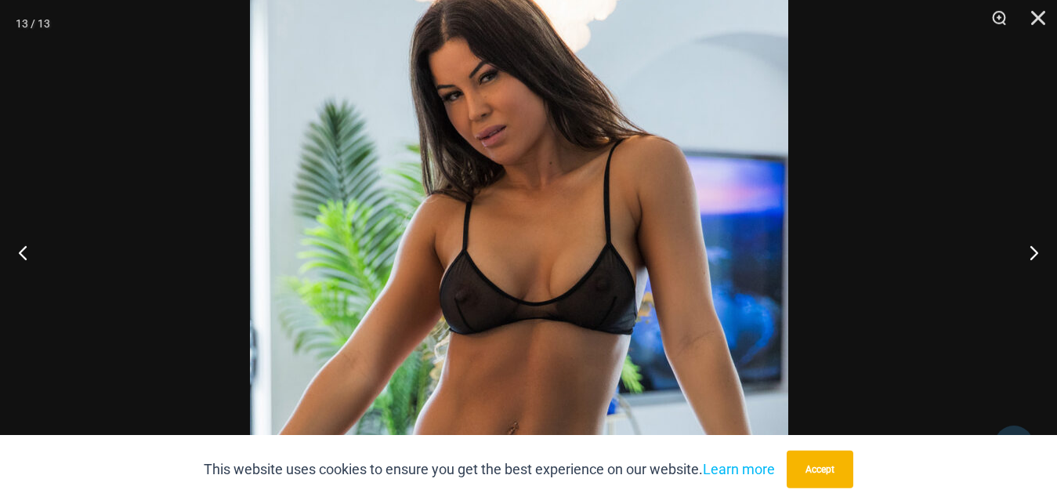
click at [729, 392] on img at bounding box center [519, 370] width 538 height 807
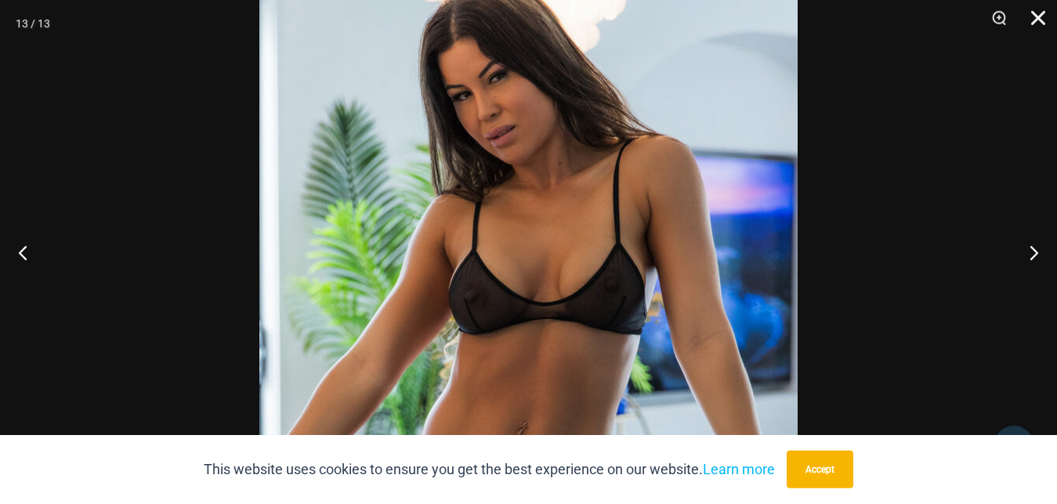
click at [1035, 13] on button "Close" at bounding box center [1032, 23] width 39 height 47
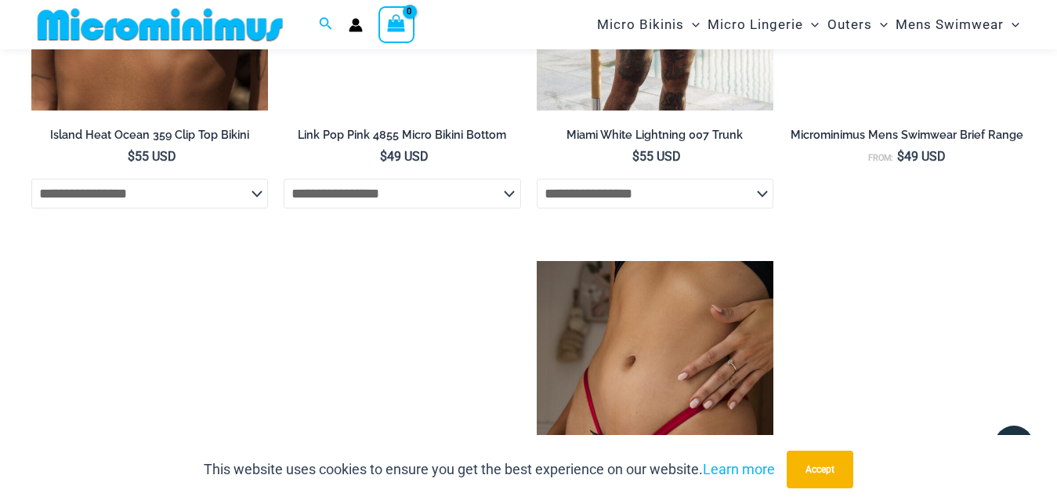
scroll to position [3603, 0]
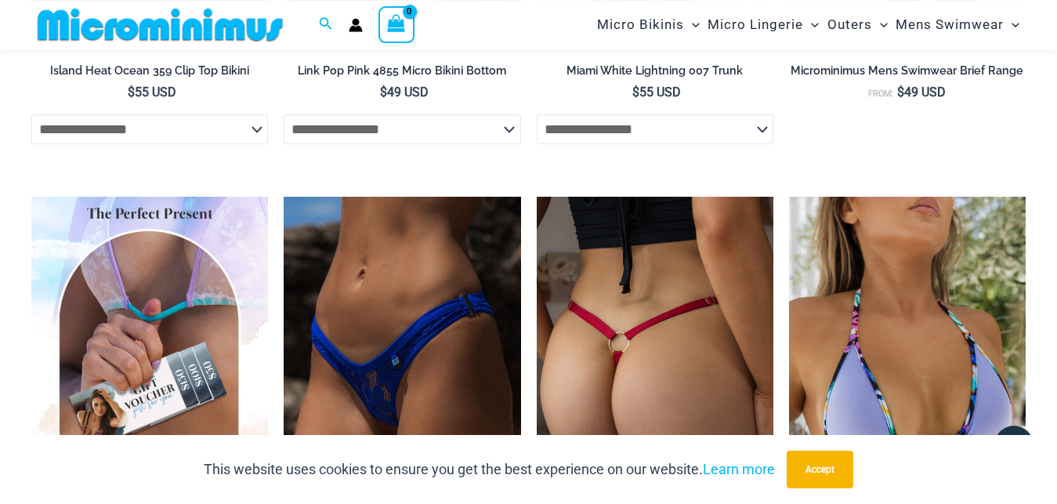
click at [635, 266] on img at bounding box center [655, 374] width 237 height 355
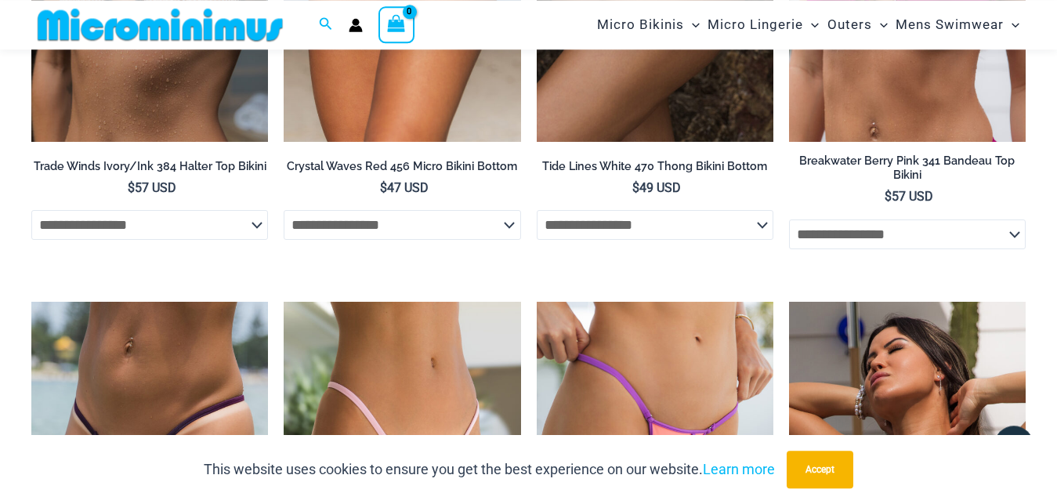
scroll to position [4617, 0]
